Goal: Information Seeking & Learning: Find specific fact

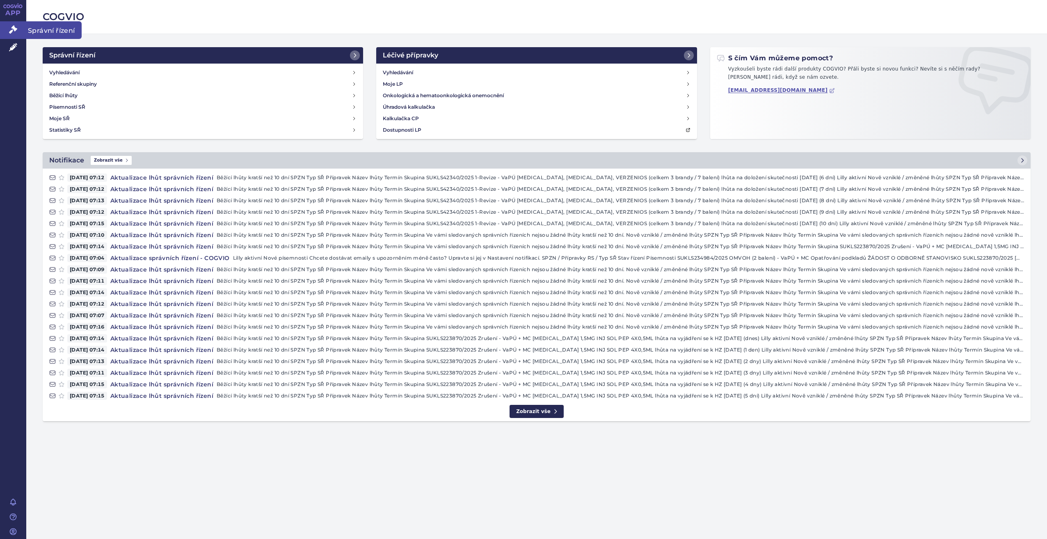
click at [15, 27] on icon at bounding box center [13, 29] width 8 height 8
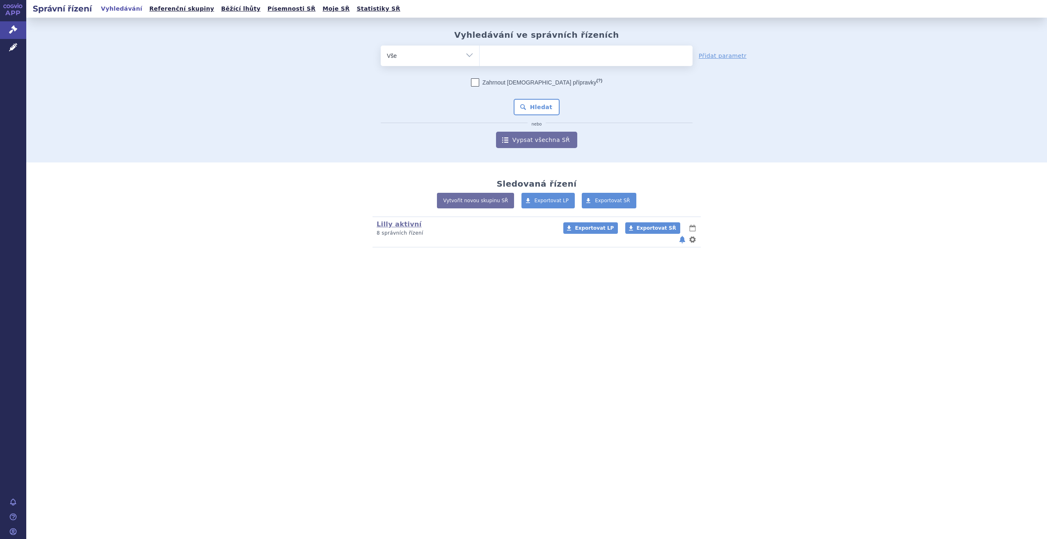
click at [565, 57] on ul at bounding box center [586, 54] width 213 height 17
click at [480, 57] on select at bounding box center [479, 55] width 0 height 21
type input "ta"
type input "tal"
type input "talt"
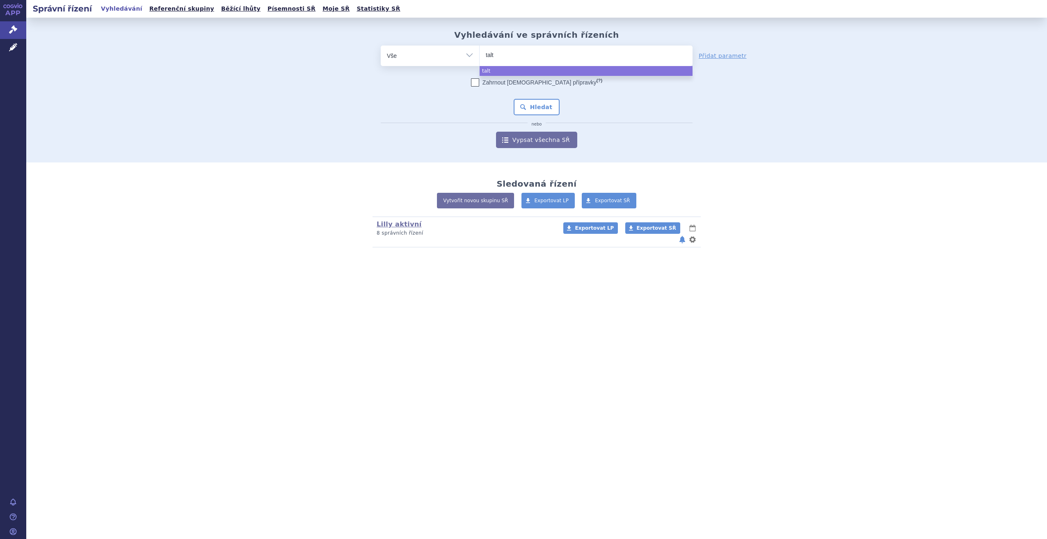
type input "taltz"
select select "taltz"
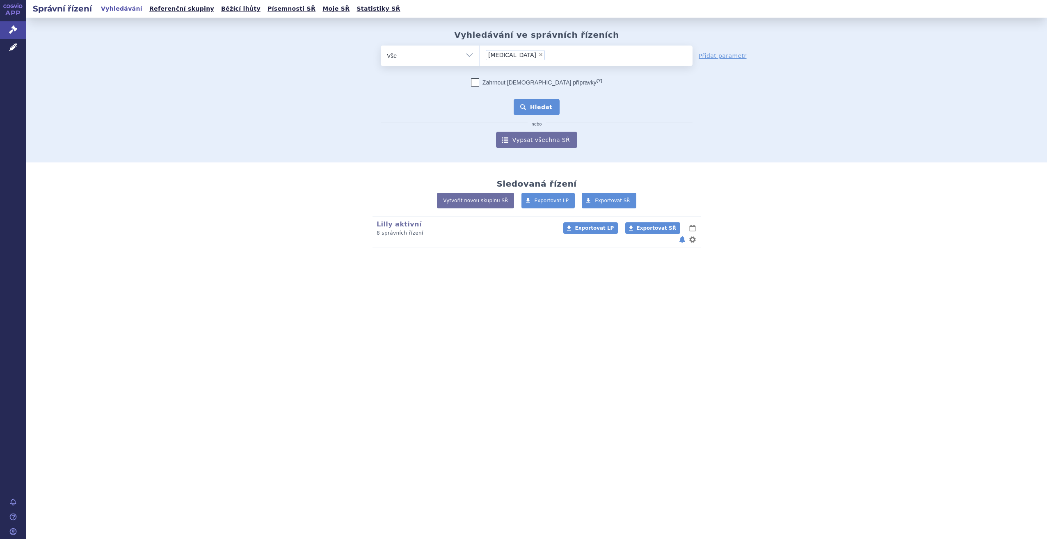
click at [531, 109] on button "Hledat" at bounding box center [537, 107] width 46 height 16
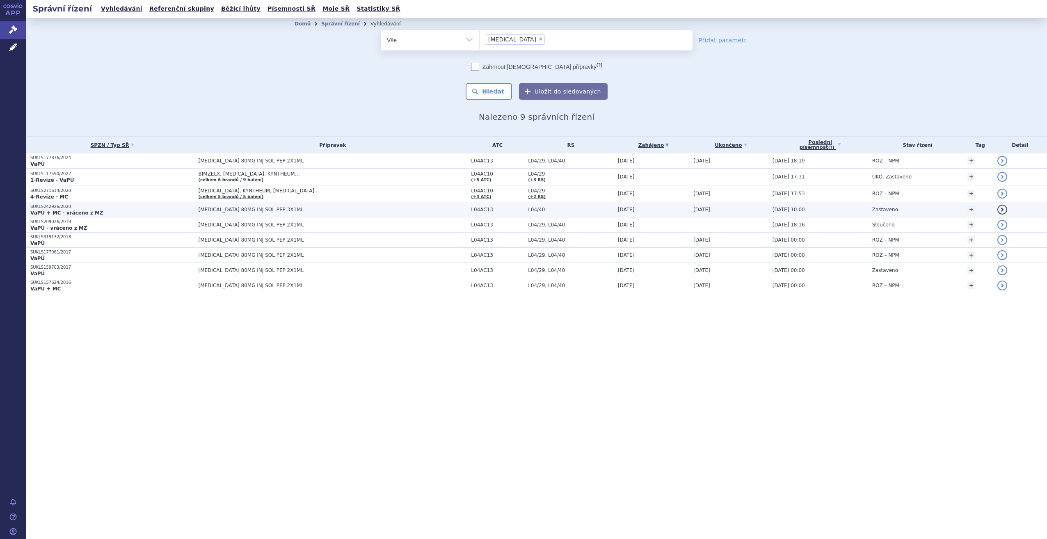
click at [312, 214] on td "[MEDICAL_DATA] 80MG INJ SOL PEP 3X1ML" at bounding box center [331, 209] width 273 height 15
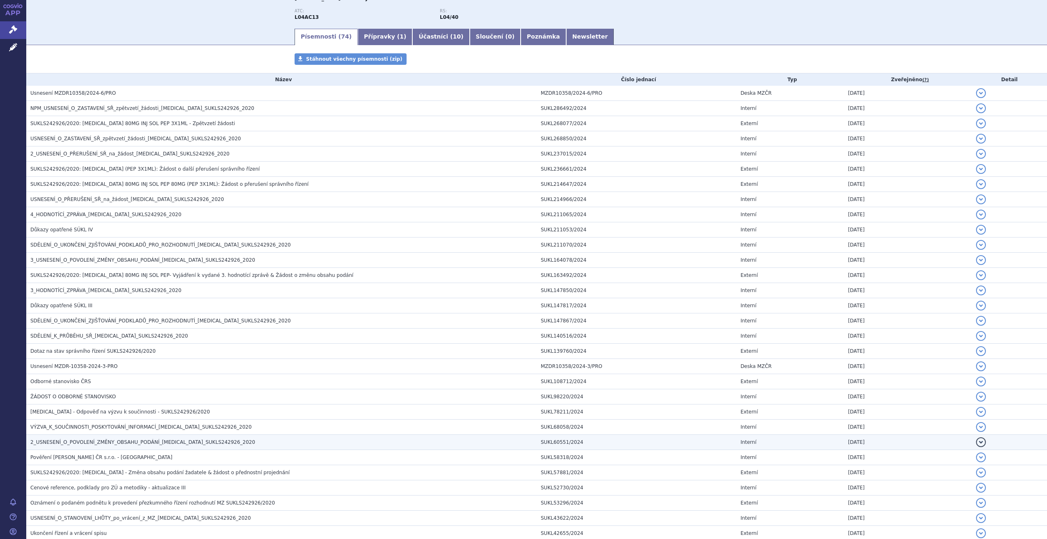
scroll to position [123, 0]
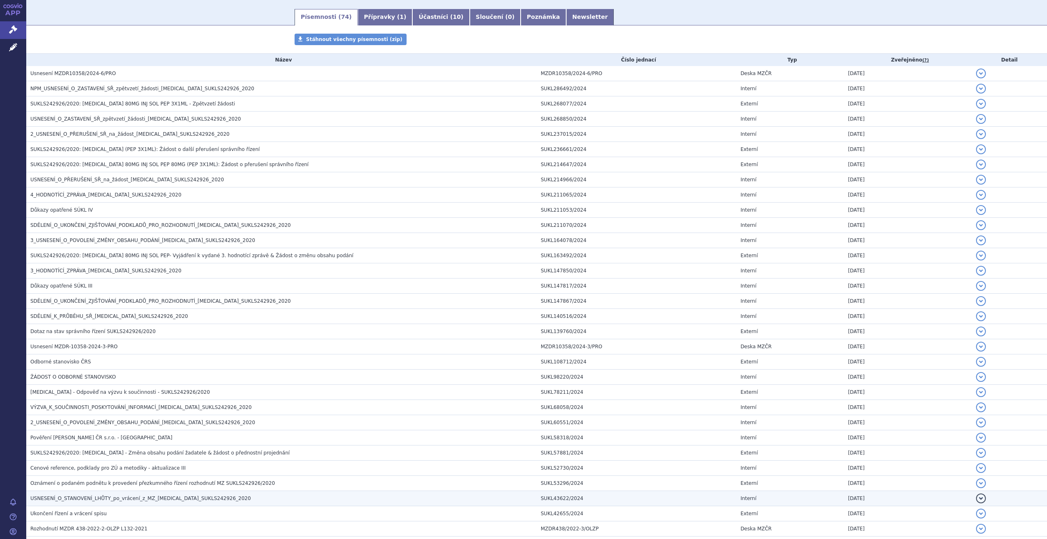
click at [122, 497] on span "USNESENÍ_O_STANOVENÍ_LHŮTY_po_vrácení_z_MZ_TALTZ_SUKLS242926_2020" at bounding box center [140, 499] width 220 height 6
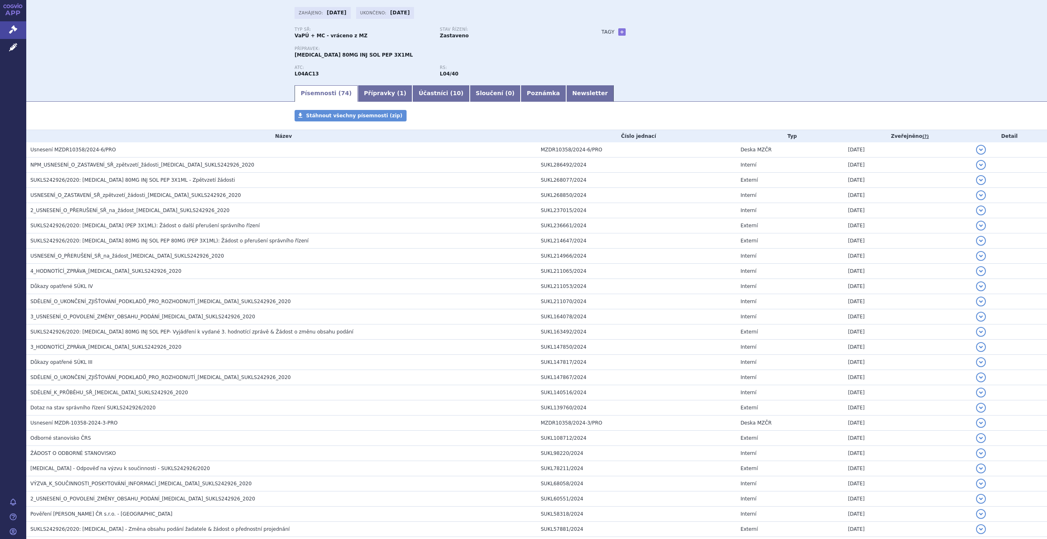
scroll to position [0, 0]
